Goal: Transaction & Acquisition: Purchase product/service

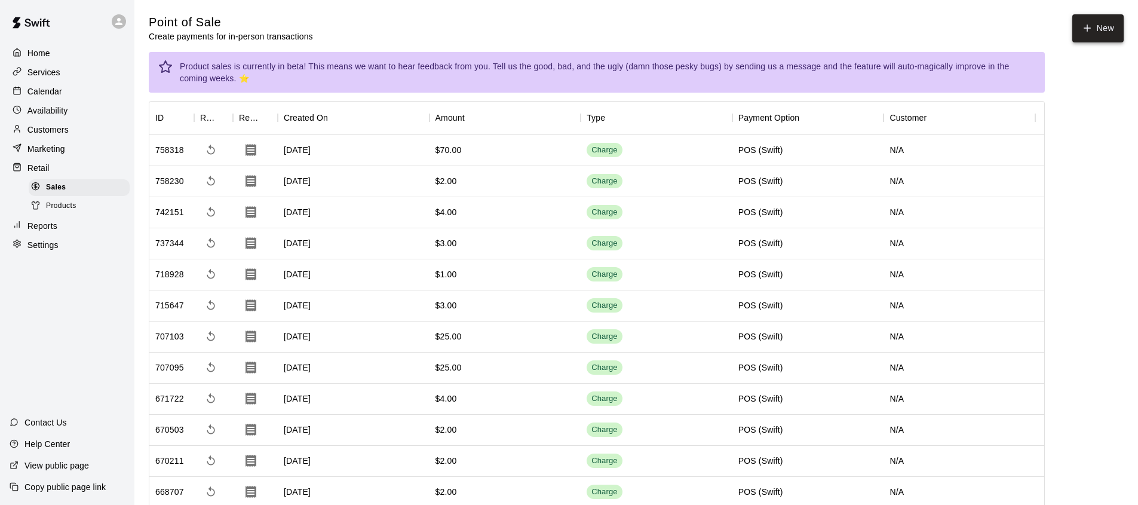
click at [1098, 33] on button "New" at bounding box center [1097, 28] width 51 height 28
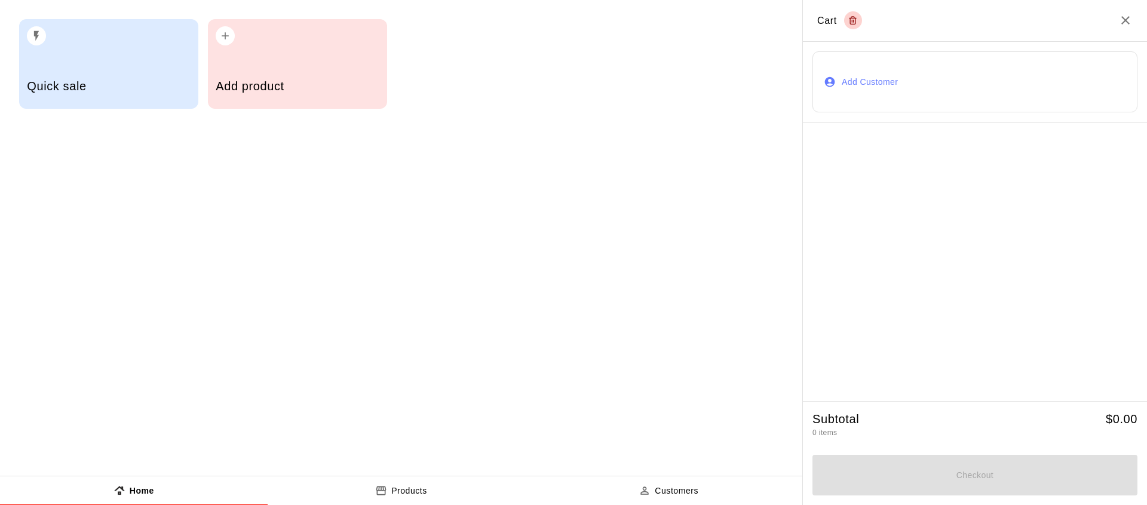
click at [109, 94] on div "Quick sale" at bounding box center [108, 87] width 163 height 42
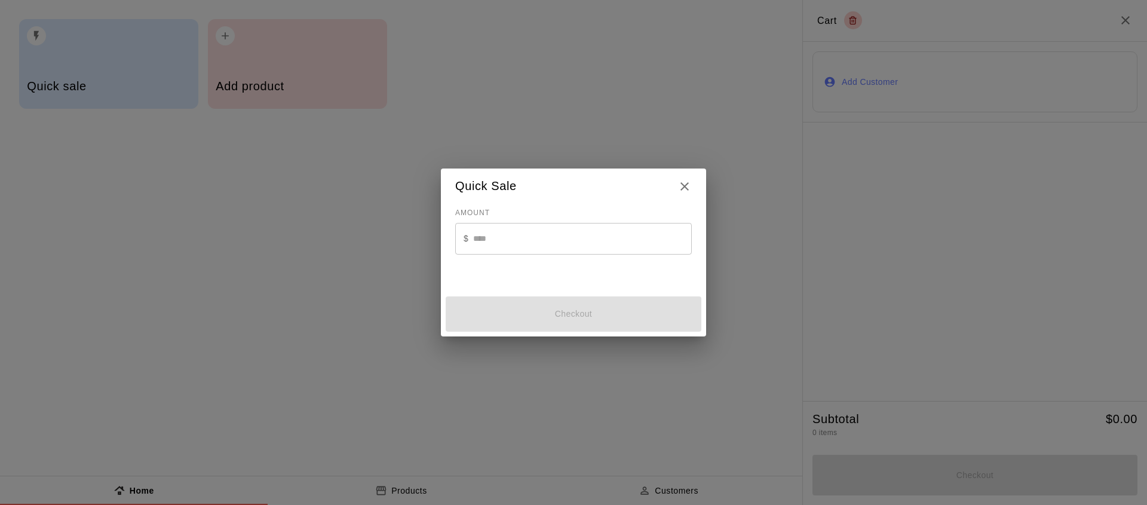
click at [493, 239] on input "text" at bounding box center [582, 239] width 219 height 32
type input "*"
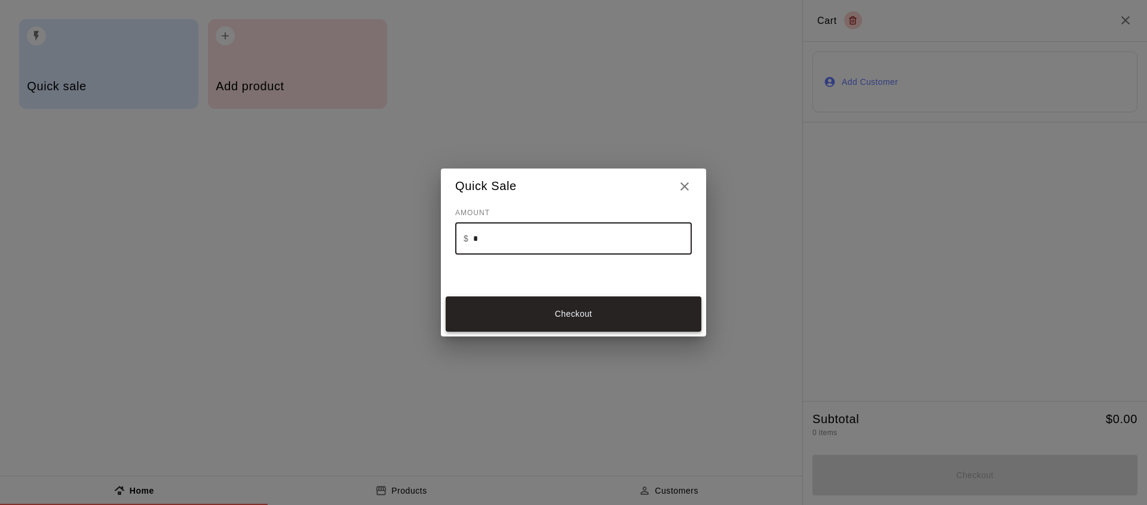
click at [540, 308] on button "Checkout" at bounding box center [573, 313] width 256 height 35
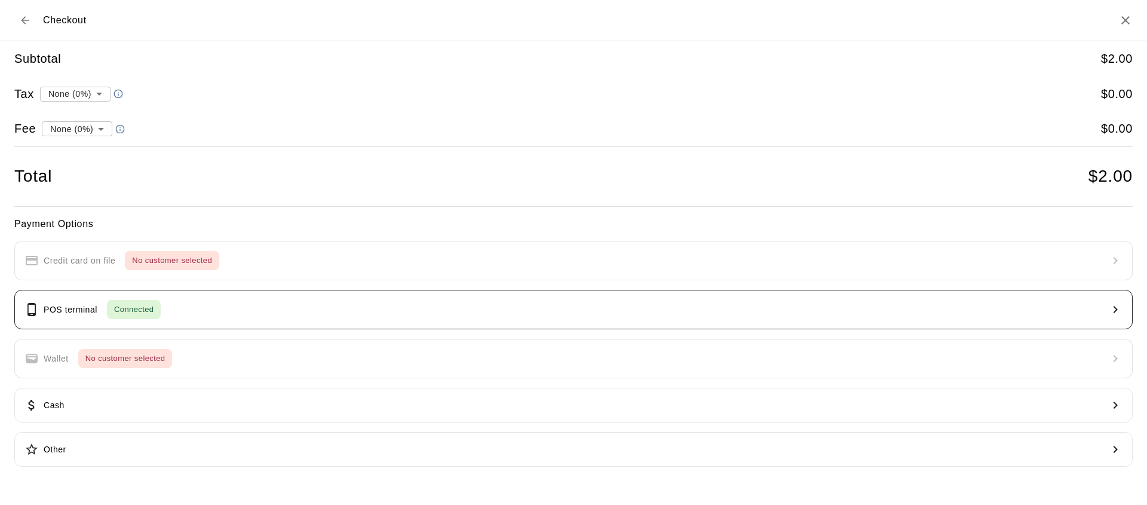
click at [270, 312] on button "POS terminal Connected" at bounding box center [573, 309] width 1118 height 39
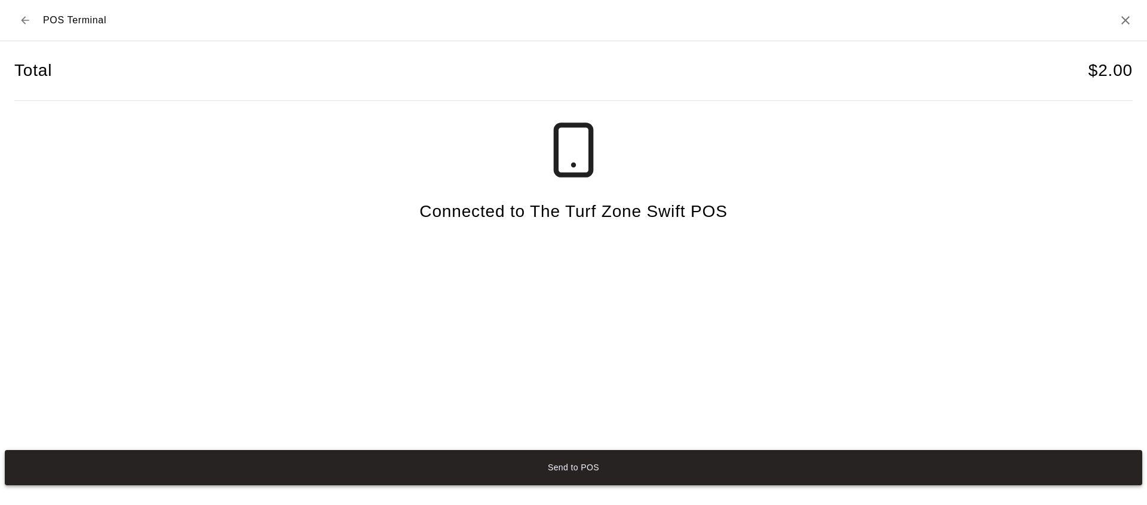
click at [511, 466] on button "Send to POS" at bounding box center [573, 467] width 1137 height 35
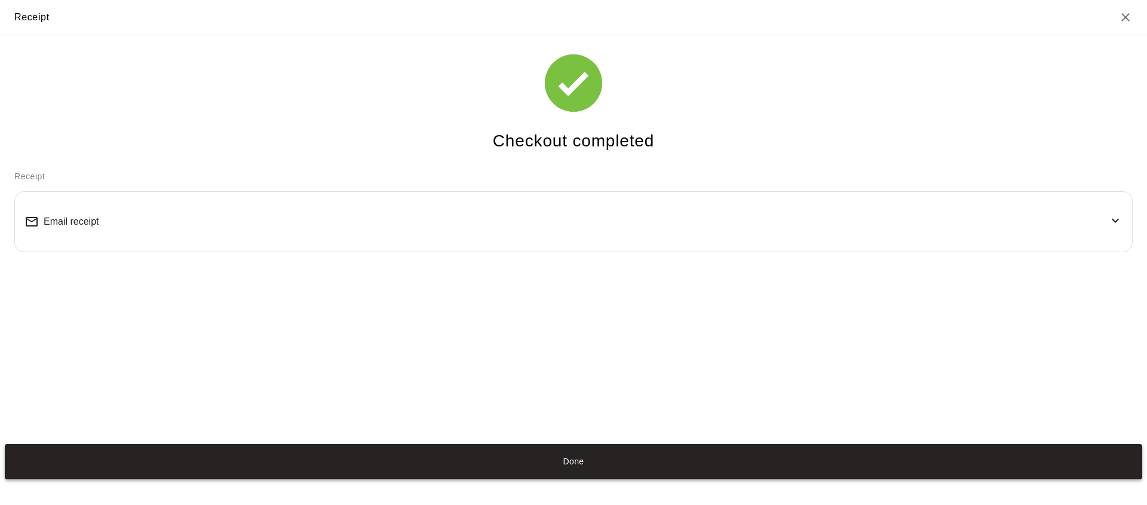
click at [188, 468] on button "Done" at bounding box center [573, 461] width 1137 height 35
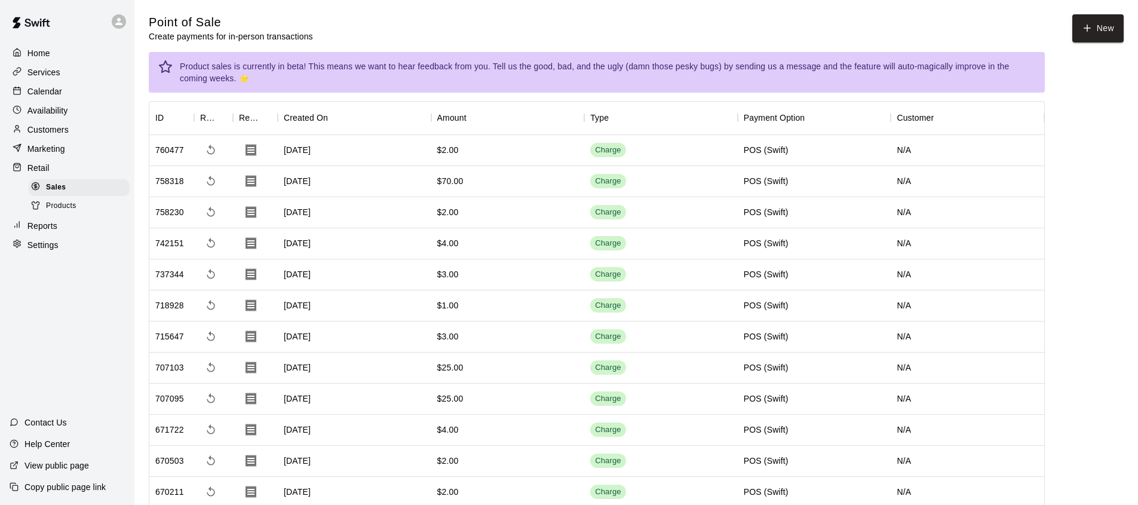
click at [48, 97] on p "Calendar" at bounding box center [44, 91] width 35 height 12
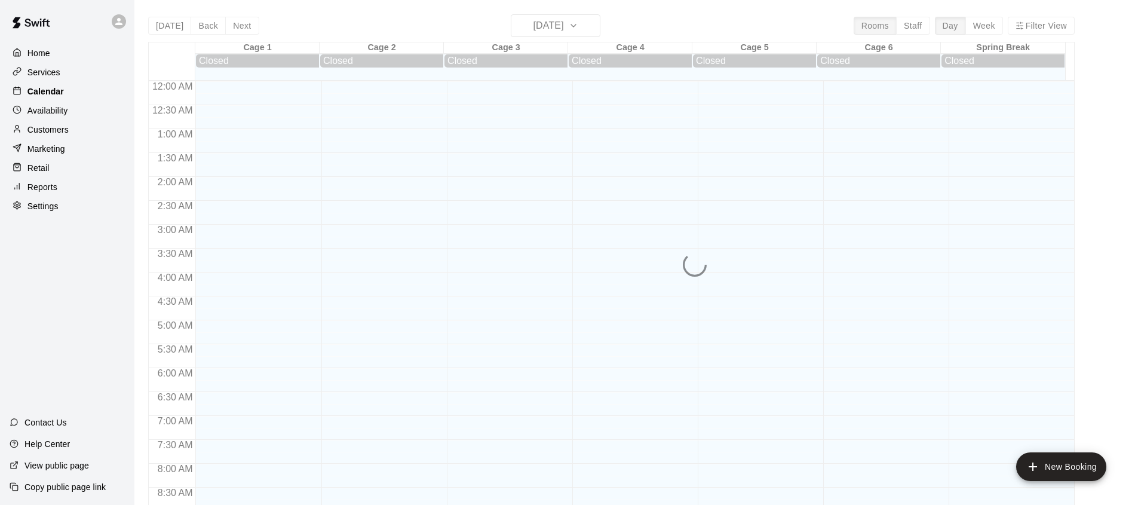
scroll to position [672, 0]
